Goal: Transaction & Acquisition: Book appointment/travel/reservation

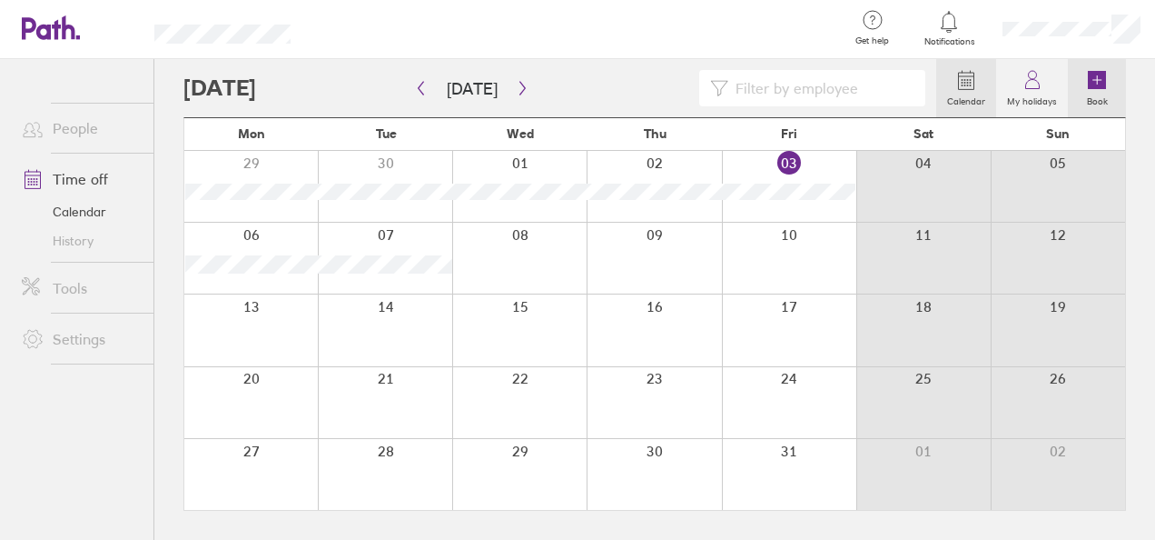
click at [1110, 91] on label "Book" at bounding box center [1097, 99] width 43 height 16
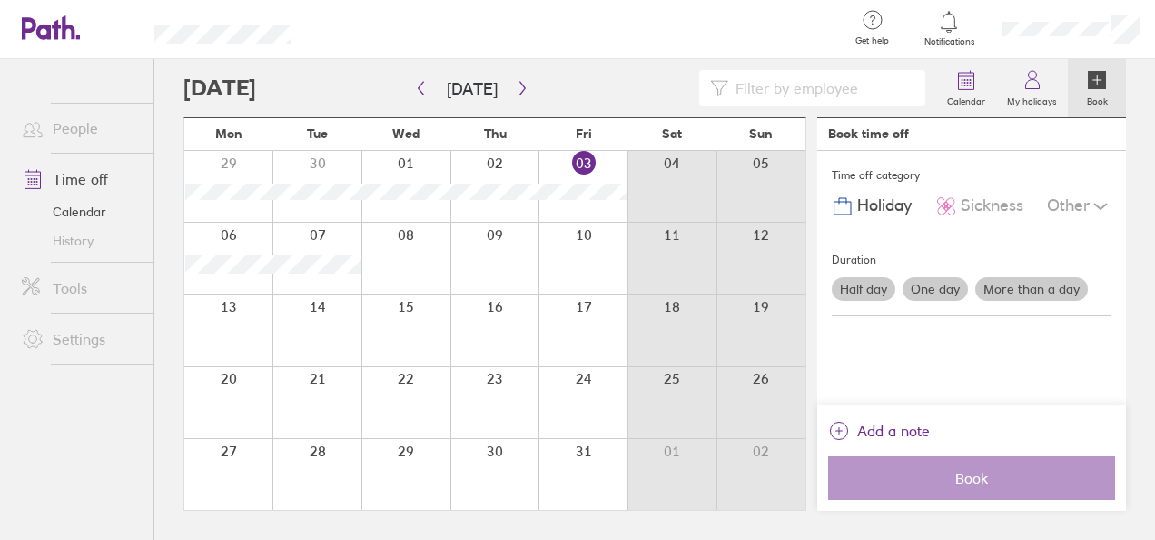
click at [1030, 294] on label "More than a day" at bounding box center [1031, 289] width 113 height 24
click at [0, 0] on input "More than a day" at bounding box center [0, 0] width 0 height 0
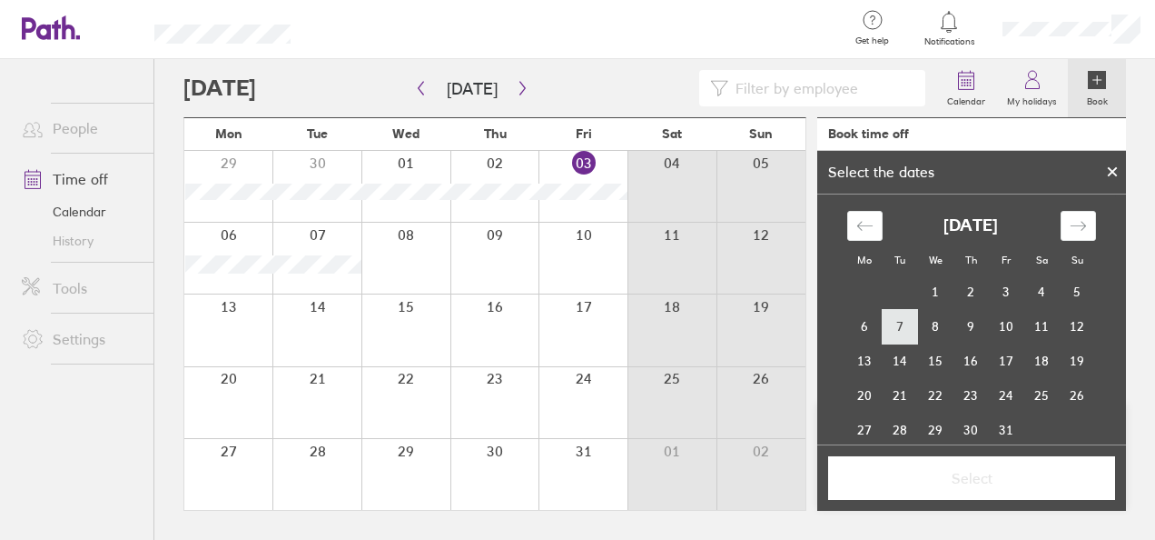
drag, startPoint x: 859, startPoint y: 335, endPoint x: 893, endPoint y: 330, distance: 34.0
click at [893, 330] on tr "6 7 8 9 10 11 12" at bounding box center [971, 326] width 248 height 35
click at [869, 329] on td "6" at bounding box center [864, 326] width 35 height 35
click at [883, 331] on td "7" at bounding box center [900, 326] width 35 height 35
click at [955, 487] on button "Select" at bounding box center [971, 478] width 287 height 44
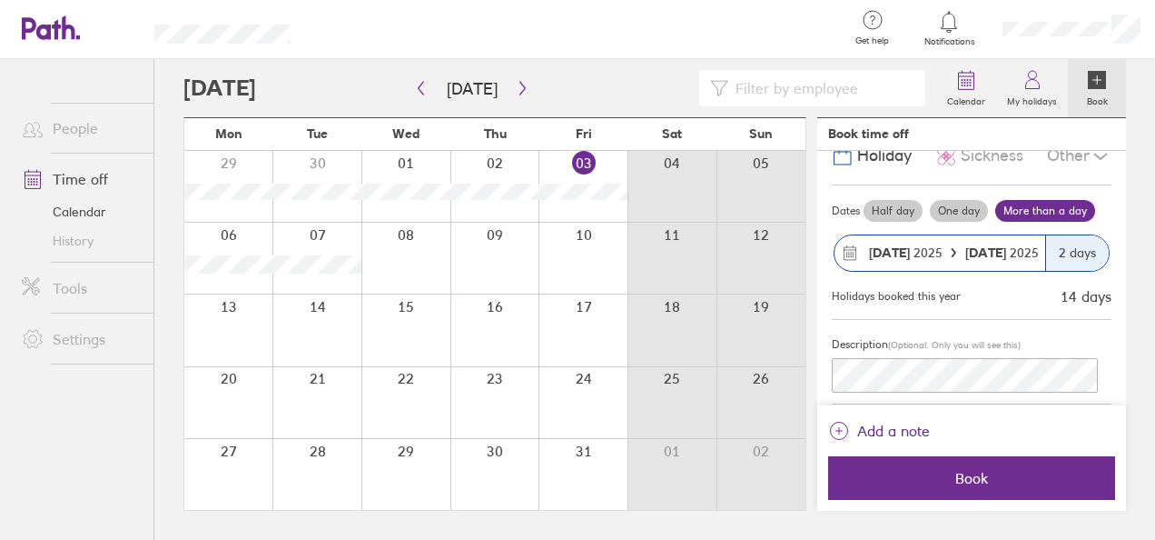
scroll to position [68, 0]
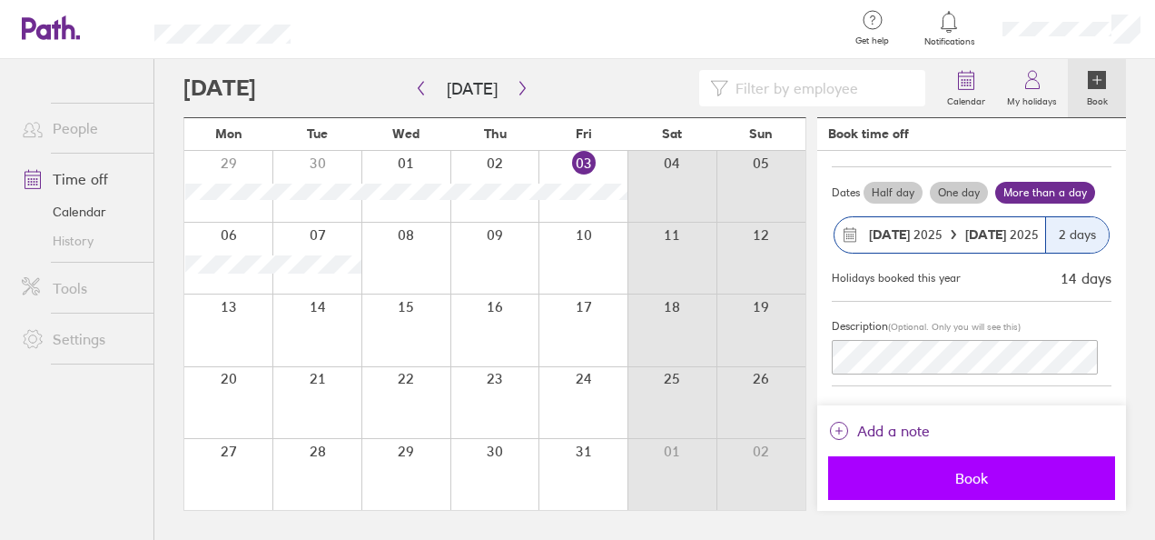
click at [956, 470] on span "Book" at bounding box center [972, 478] width 262 height 16
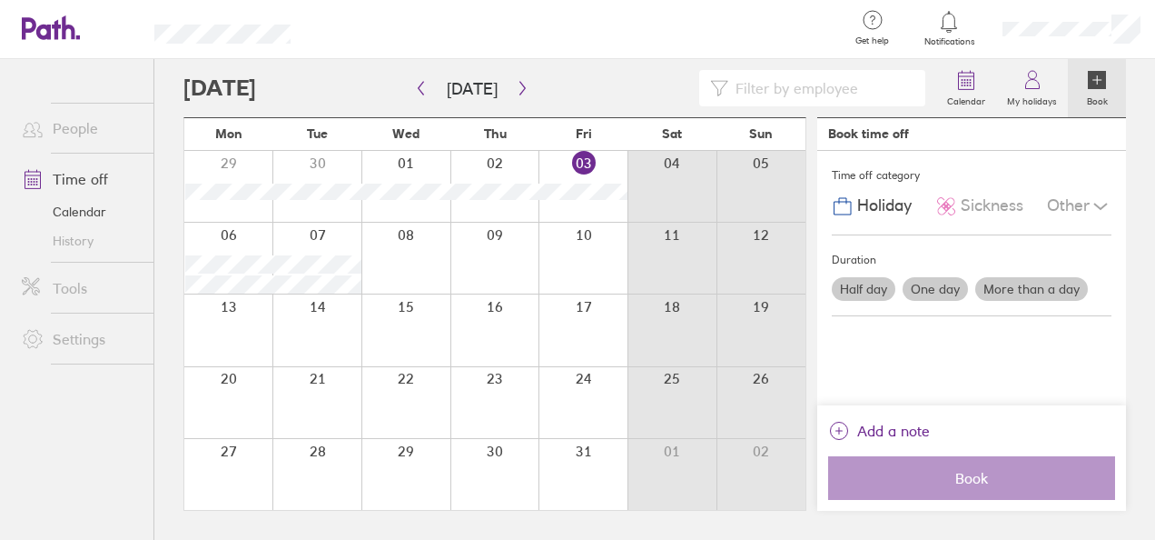
scroll to position [0, 0]
click at [613, 25] on div at bounding box center [577, 29] width 514 height 59
